Goal: Task Accomplishment & Management: Complete application form

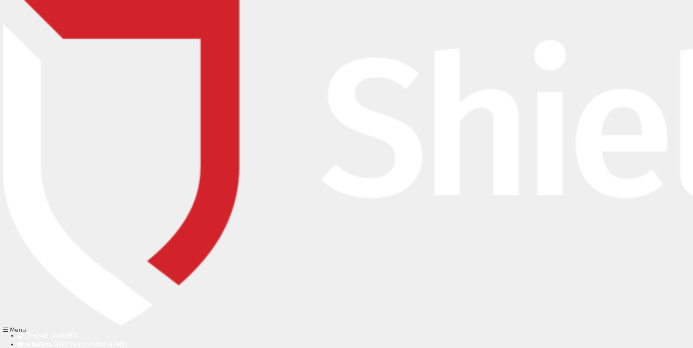
type input "[PERSON_NAME][EMAIL_ADDRESS][DOMAIN_NAME]"
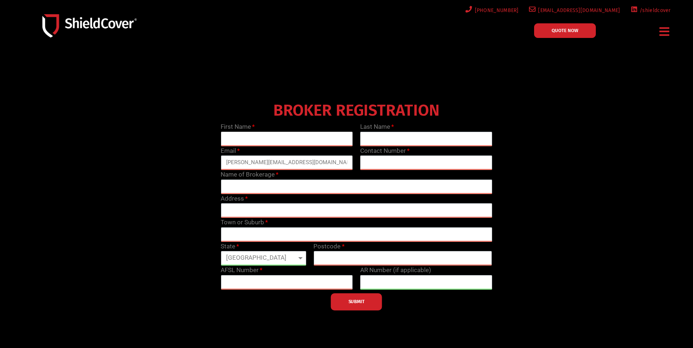
click at [283, 142] on input "text" at bounding box center [287, 139] width 132 height 15
type input "[PERSON_NAME]"
type input "Maunsell"
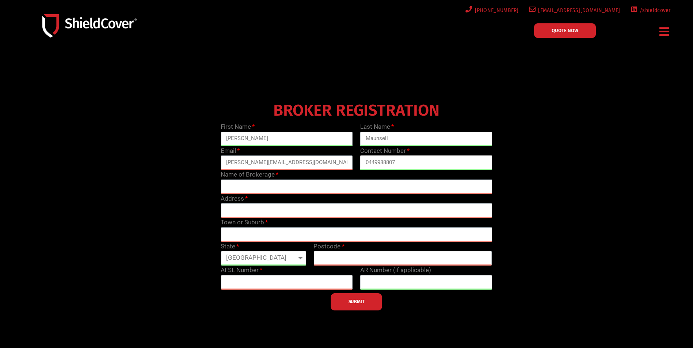
type input "0449988807"
type input "CPS General Insurance"
click at [293, 211] on input "text" at bounding box center [356, 210] width 271 height 15
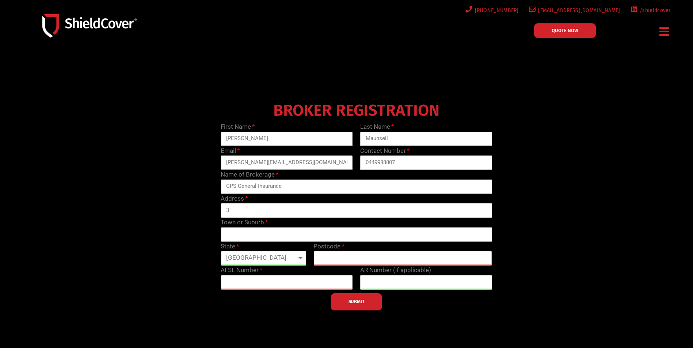
type input "[STREET_ADDRESS]"
type input "Chatswood"
select select "[GEOGRAPHIC_DATA]"
type input "2067"
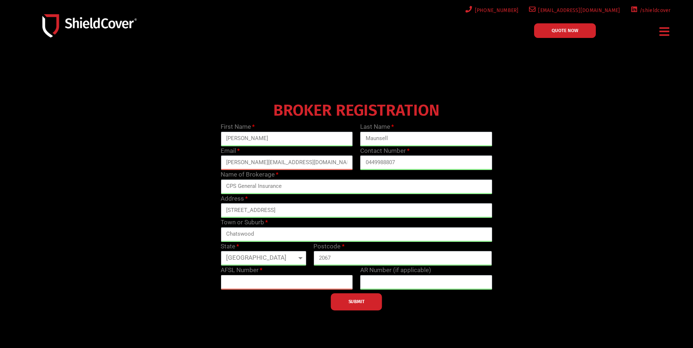
type input "460382"
click at [406, 284] on input "text" at bounding box center [426, 282] width 132 height 15
click at [402, 280] on input "text" at bounding box center [426, 282] width 132 height 15
type input "1294413"
click at [372, 302] on button "SUBMIT" at bounding box center [356, 302] width 51 height 17
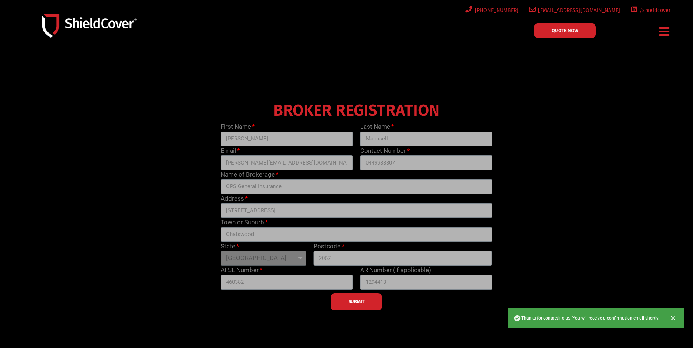
click at [568, 28] on span "QUOTE NOW" at bounding box center [564, 30] width 27 height 5
